Goal: Task Accomplishment & Management: Manage account settings

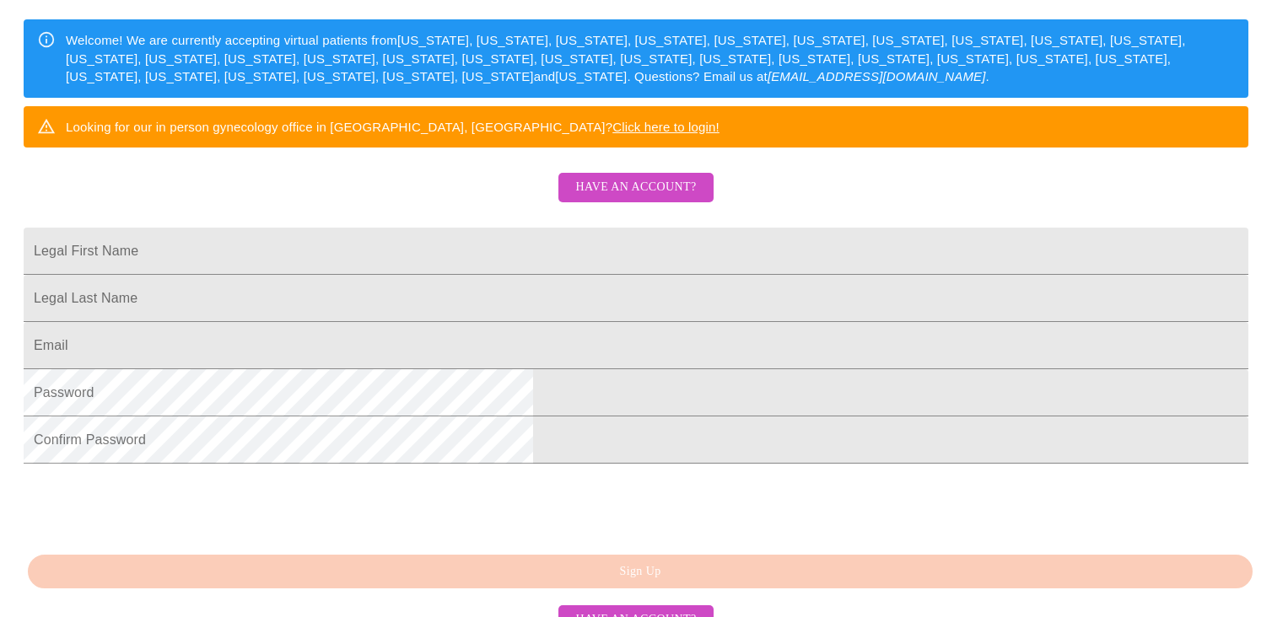
scroll to position [416, 0]
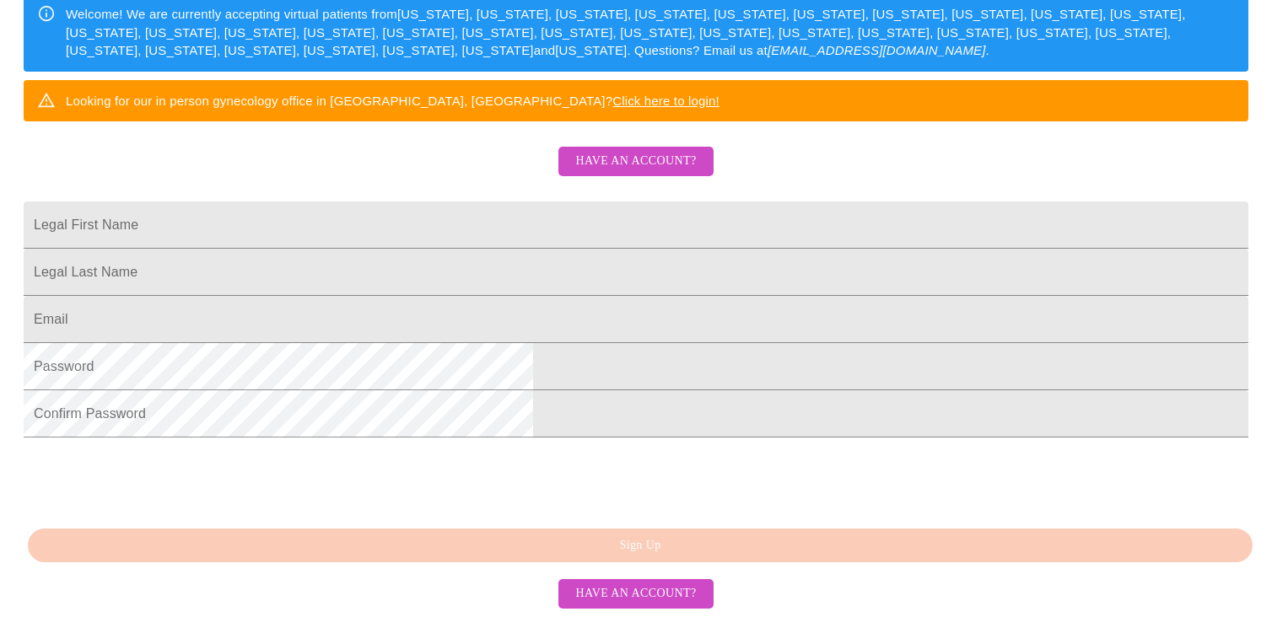
click at [662, 151] on span "Have an account?" at bounding box center [635, 161] width 121 height 21
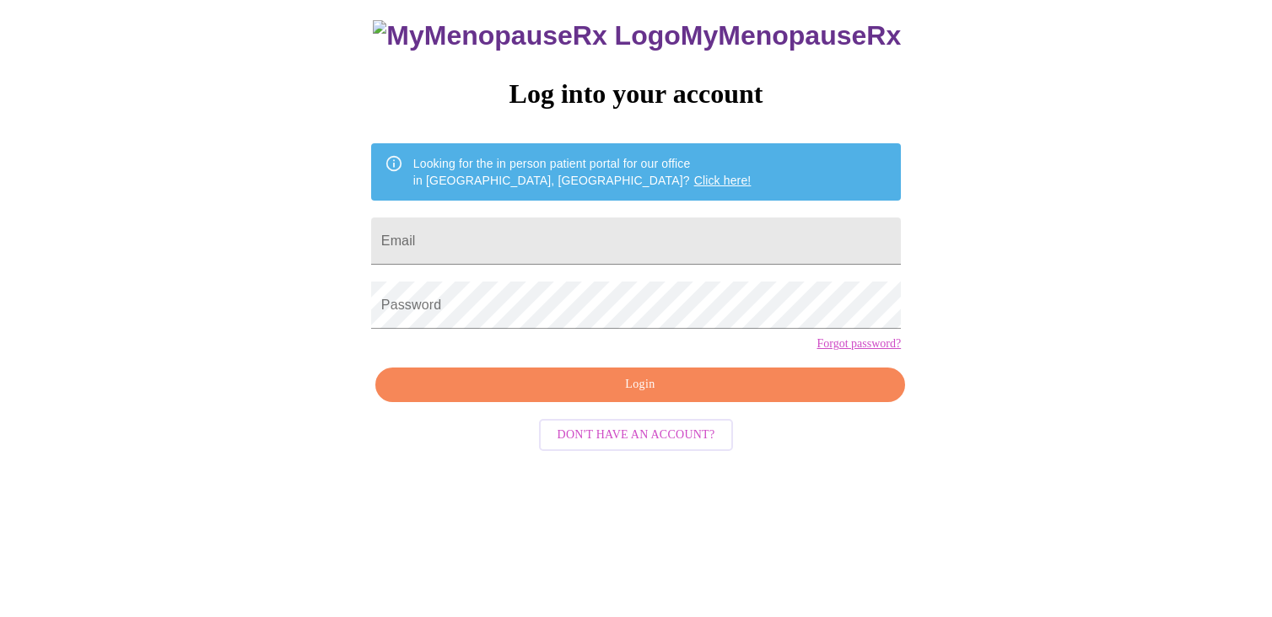
scroll to position [17, 0]
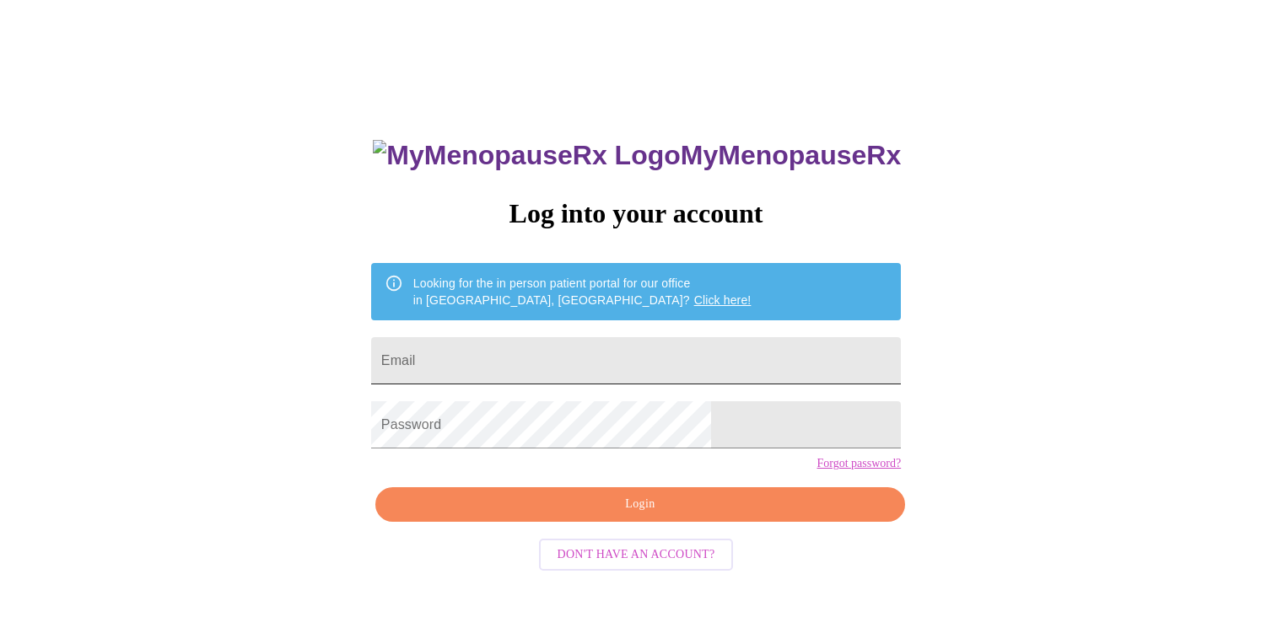
click at [511, 358] on input "Email" at bounding box center [636, 360] width 530 height 47
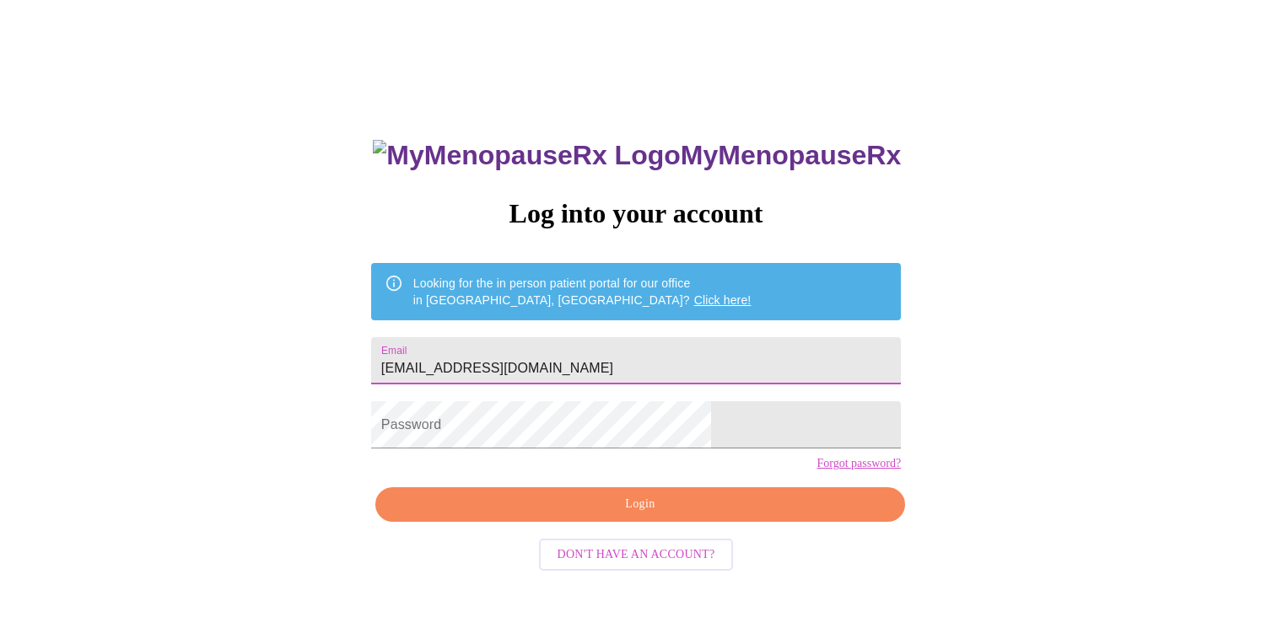
type input "[EMAIL_ADDRESS][DOMAIN_NAME]"
click at [903, 410] on div "MyMenopauseRx Log into your account Looking for the in person patient portal fo…" at bounding box center [636, 360] width 1258 height 740
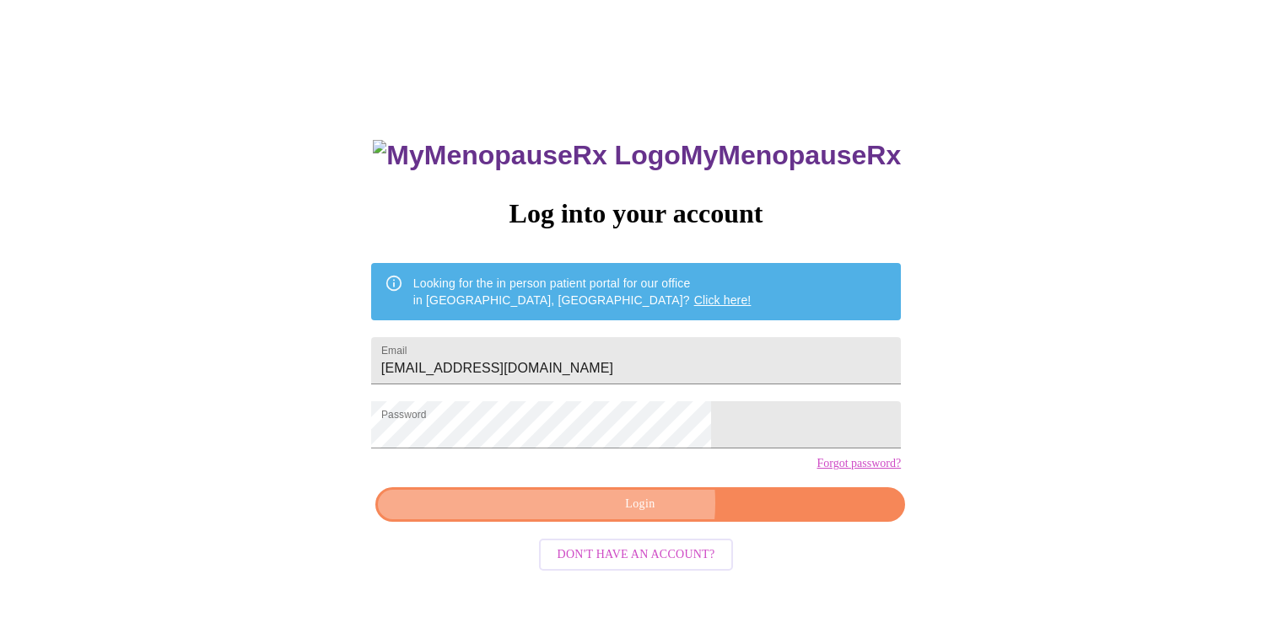
click at [637, 515] on span "Login" at bounding box center [640, 504] width 491 height 21
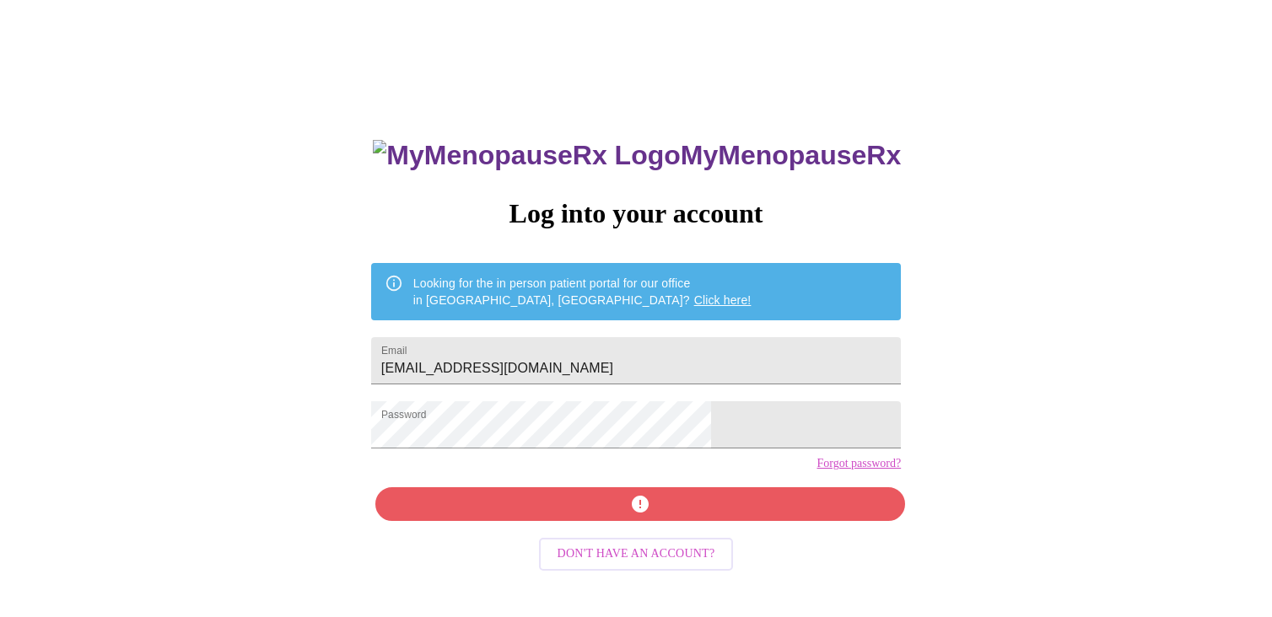
click at [941, 374] on div "MyMenopauseRx Log into your account Looking for the in person patient portal fo…" at bounding box center [636, 360] width 1258 height 740
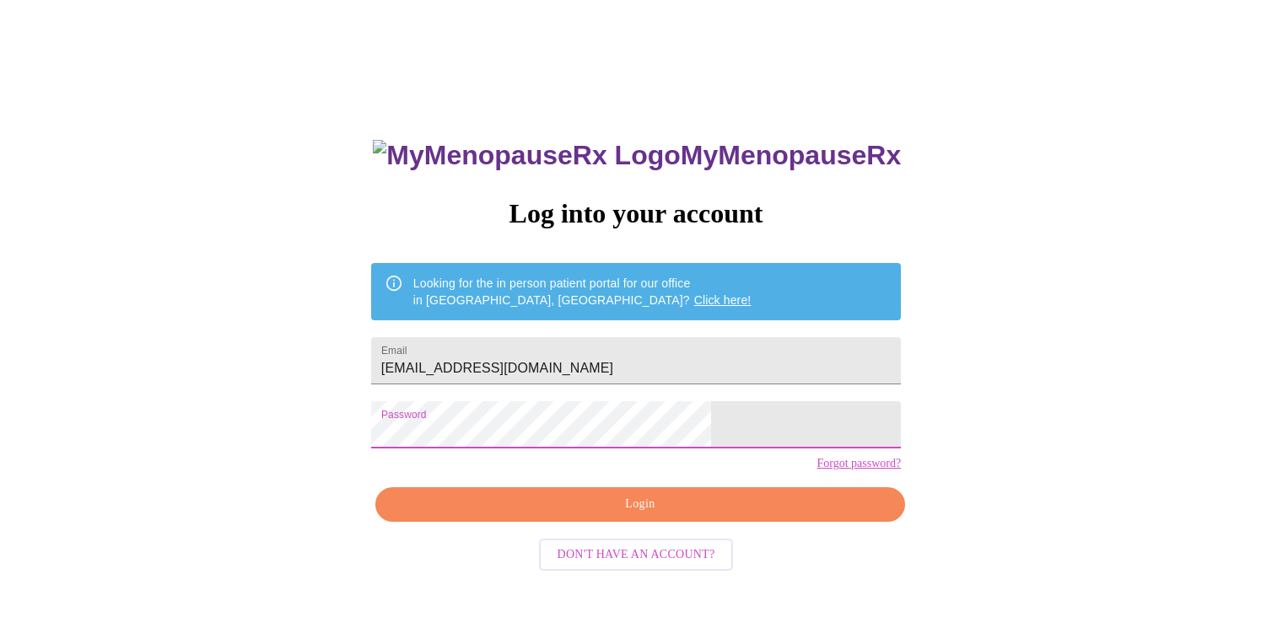
click at [365, 433] on div "MyMenopauseRx Log into your account Looking for the in person patient portal fo…" at bounding box center [636, 360] width 1258 height 740
click at [676, 515] on span "Login" at bounding box center [640, 504] width 491 height 21
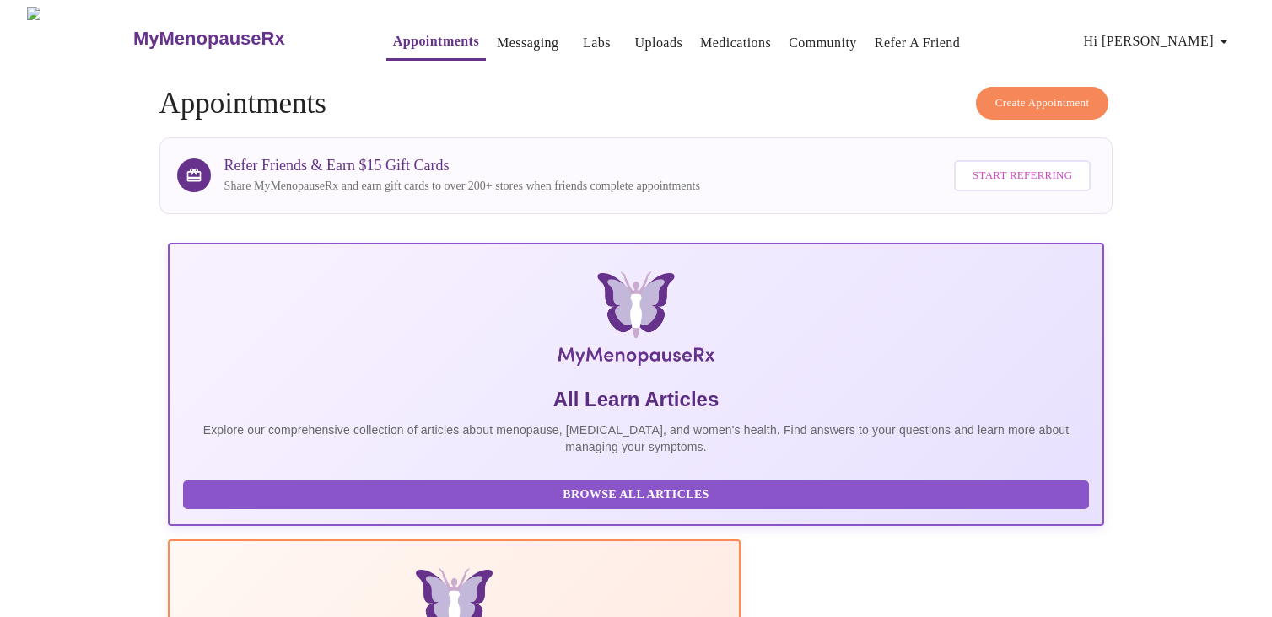
scroll to position [304, 0]
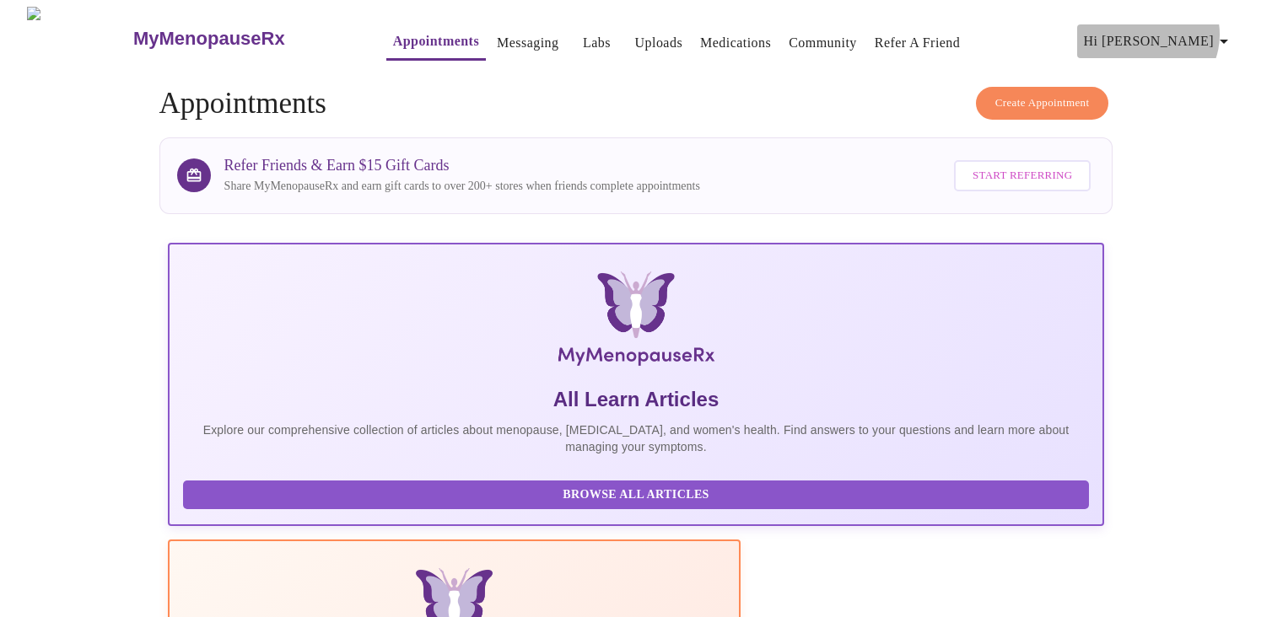
click at [1226, 31] on icon "button" at bounding box center [1223, 41] width 20 height 20
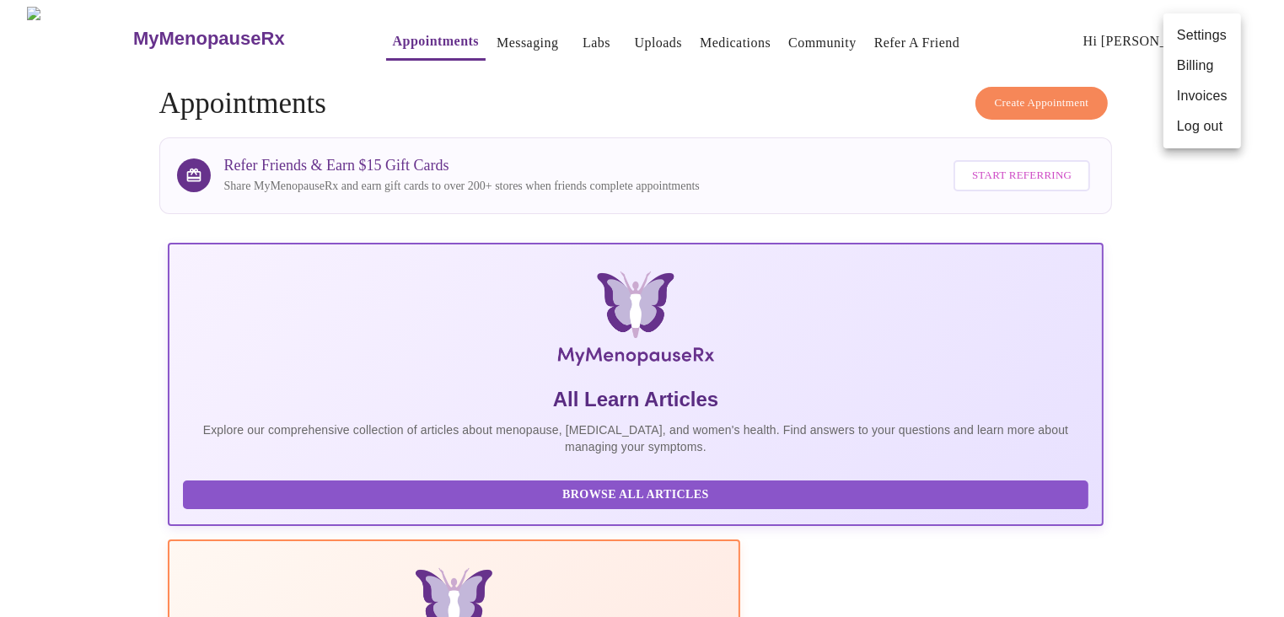
click at [1220, 109] on li "Invoices" at bounding box center [1203, 96] width 78 height 30
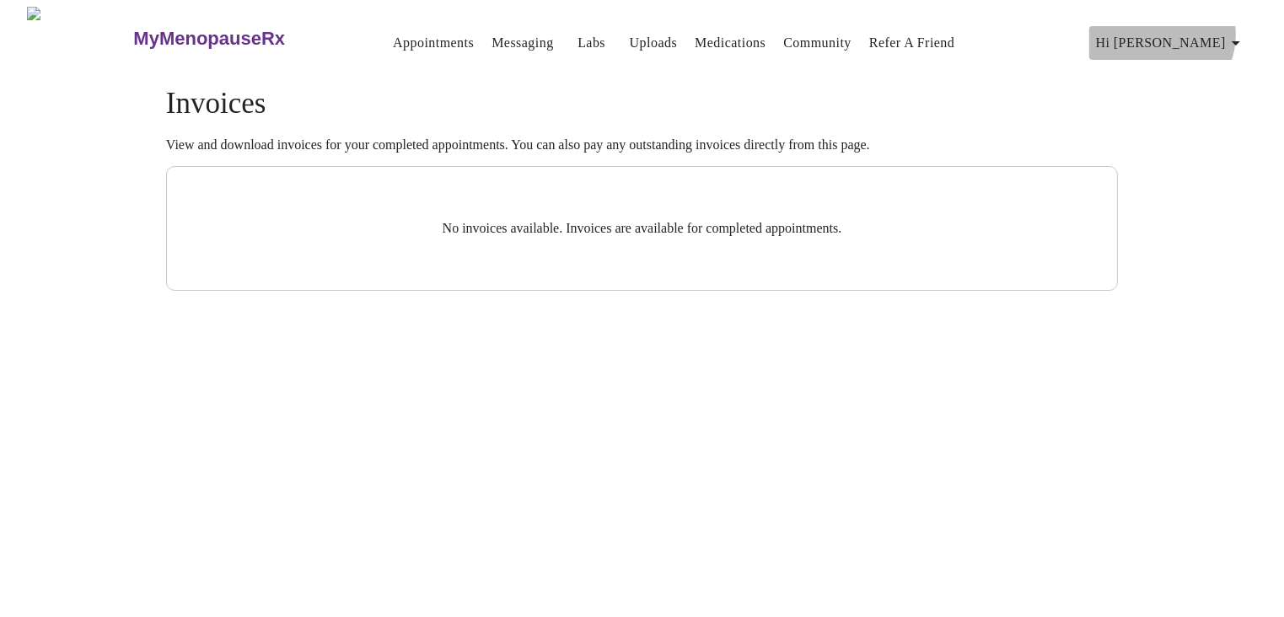
click at [1241, 33] on icon "button" at bounding box center [1236, 43] width 20 height 20
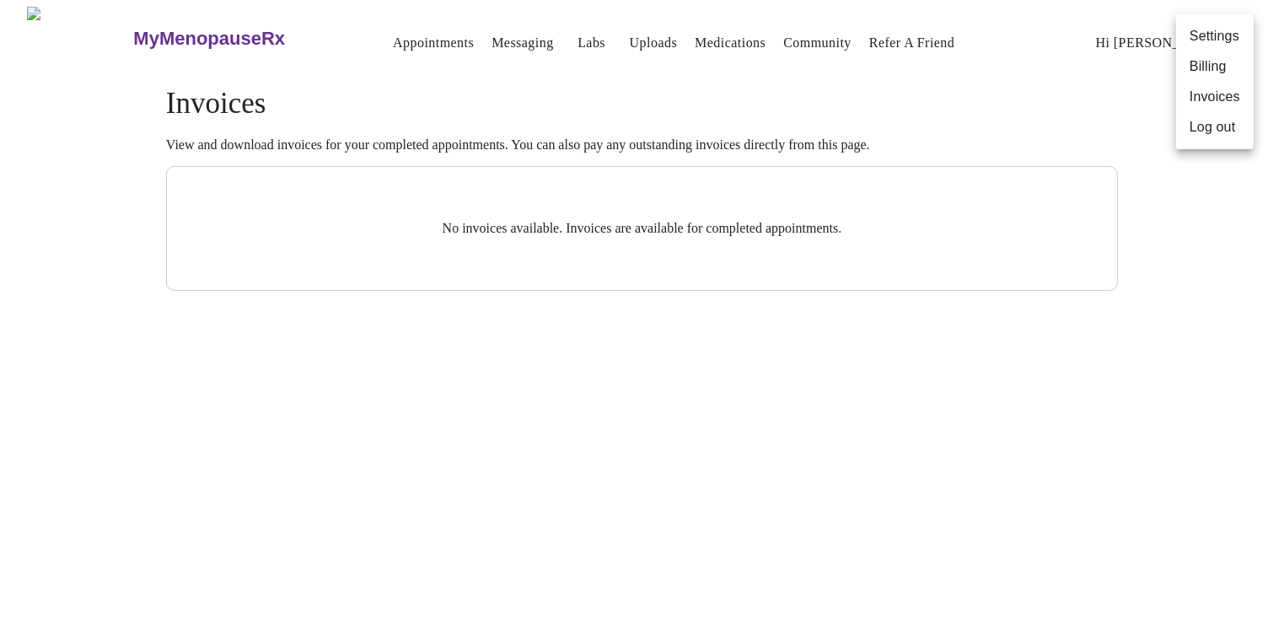
click at [1221, 133] on li "Log out" at bounding box center [1215, 127] width 78 height 30
